Goal: Information Seeking & Learning: Learn about a topic

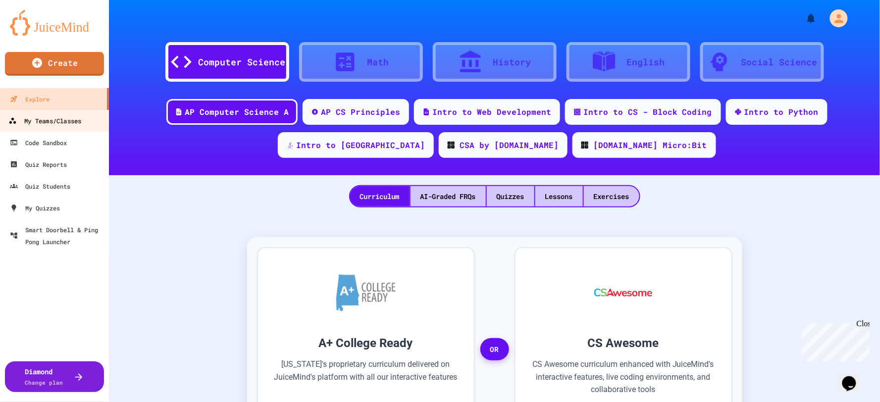
click at [64, 116] on div "My Teams/Classes" at bounding box center [44, 121] width 73 height 12
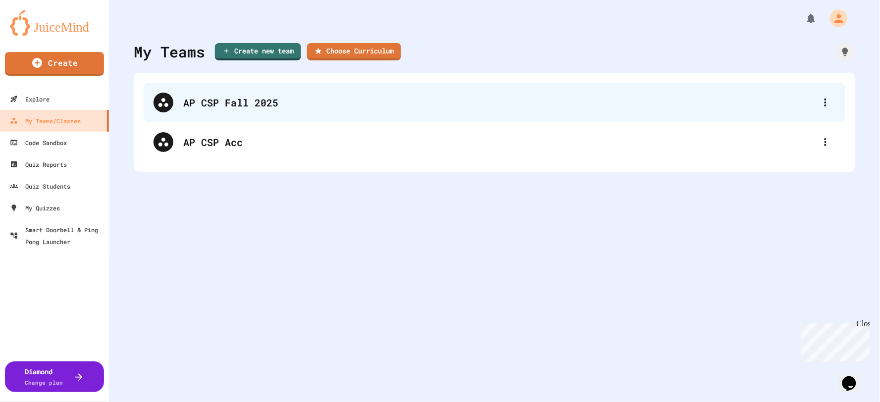
click at [246, 104] on div "AP CSP Fall 2025" at bounding box center [499, 102] width 632 height 15
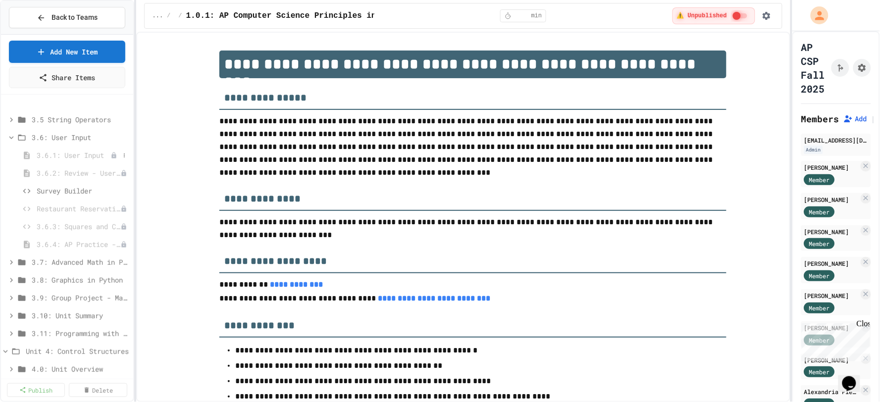
scroll to position [165, 0]
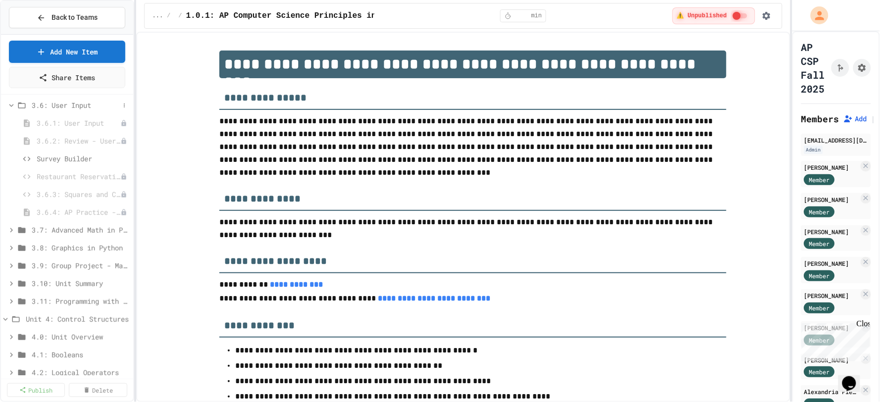
click at [13, 105] on icon at bounding box center [11, 105] width 9 height 9
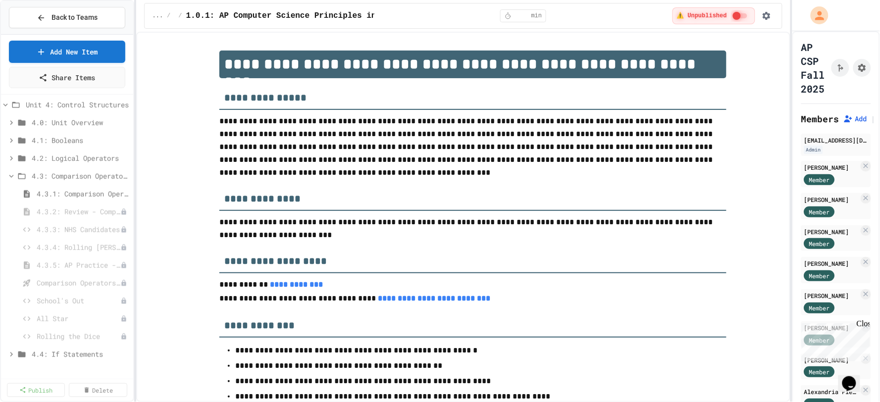
scroll to position [275, 0]
click at [61, 298] on span "School's Out" at bounding box center [74, 298] width 74 height 10
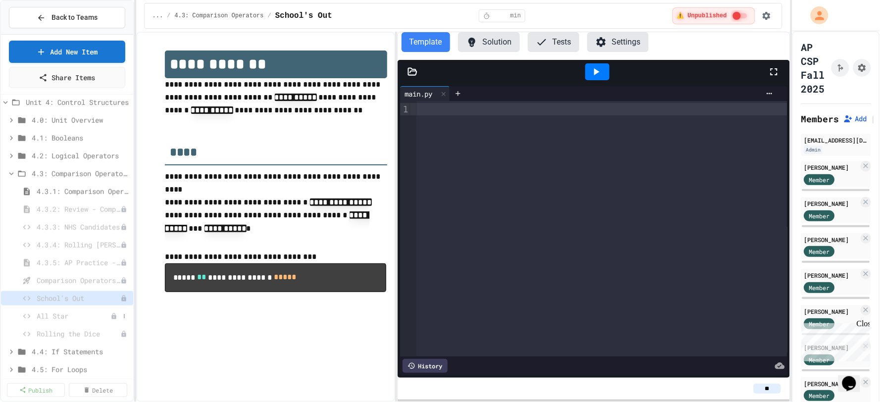
click at [47, 317] on span "All Star" at bounding box center [74, 316] width 74 height 10
